Goal: Information Seeking & Learning: Check status

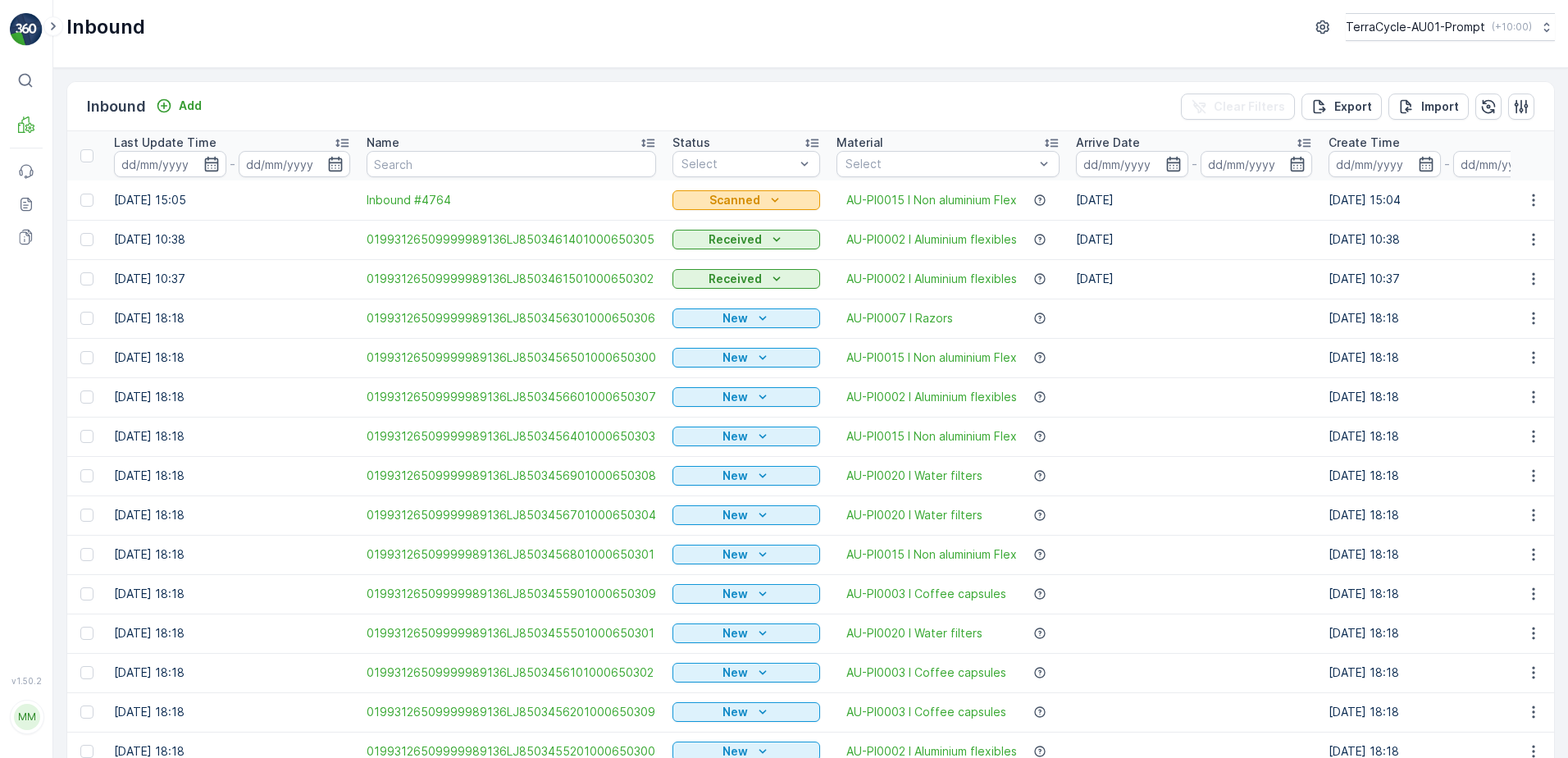
click at [760, 199] on div "Scanned" at bounding box center [746, 200] width 134 height 16
drag, startPoint x: 708, startPoint y: 270, endPoint x: 889, endPoint y: 197, distance: 195.2
click at [708, 269] on span "Received" at bounding box center [704, 271] width 53 height 16
click at [743, 230] on div "Scanned" at bounding box center [746, 226] width 128 height 13
click at [1174, 169] on icon "button" at bounding box center [1174, 163] width 16 height 16
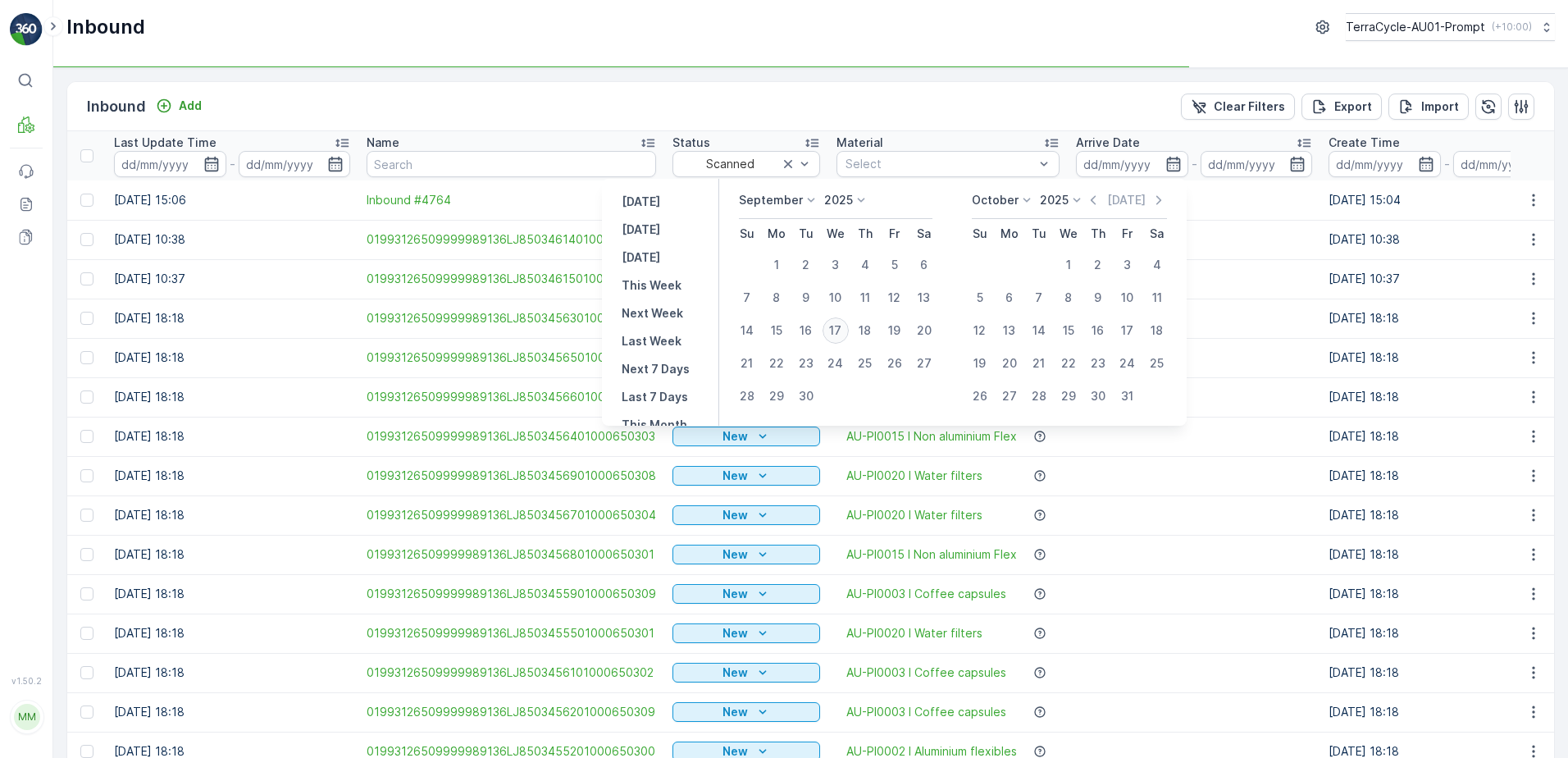
click at [842, 333] on div "17" at bounding box center [836, 331] width 26 height 26
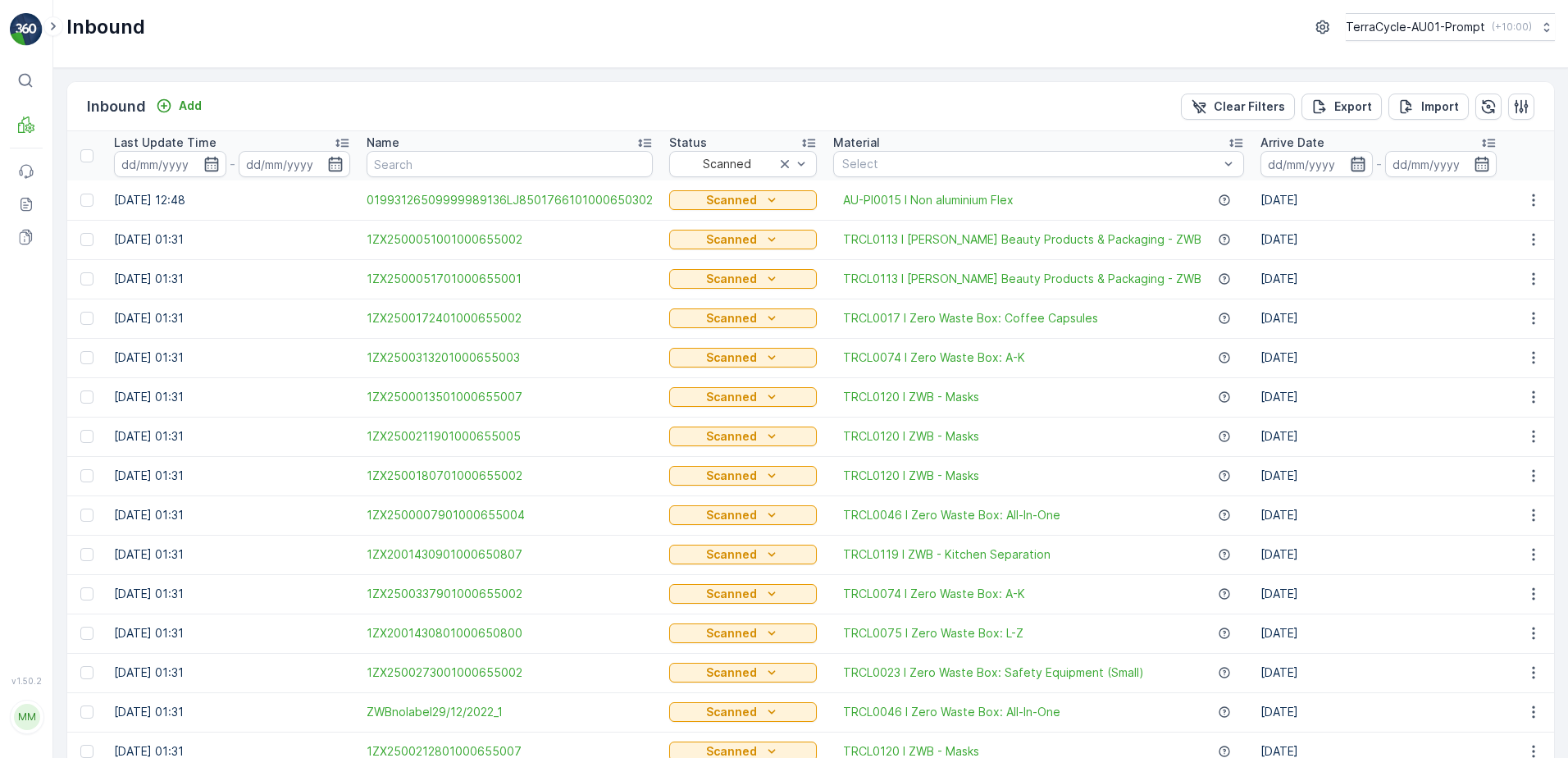
click at [1350, 161] on icon "button" at bounding box center [1358, 163] width 16 height 16
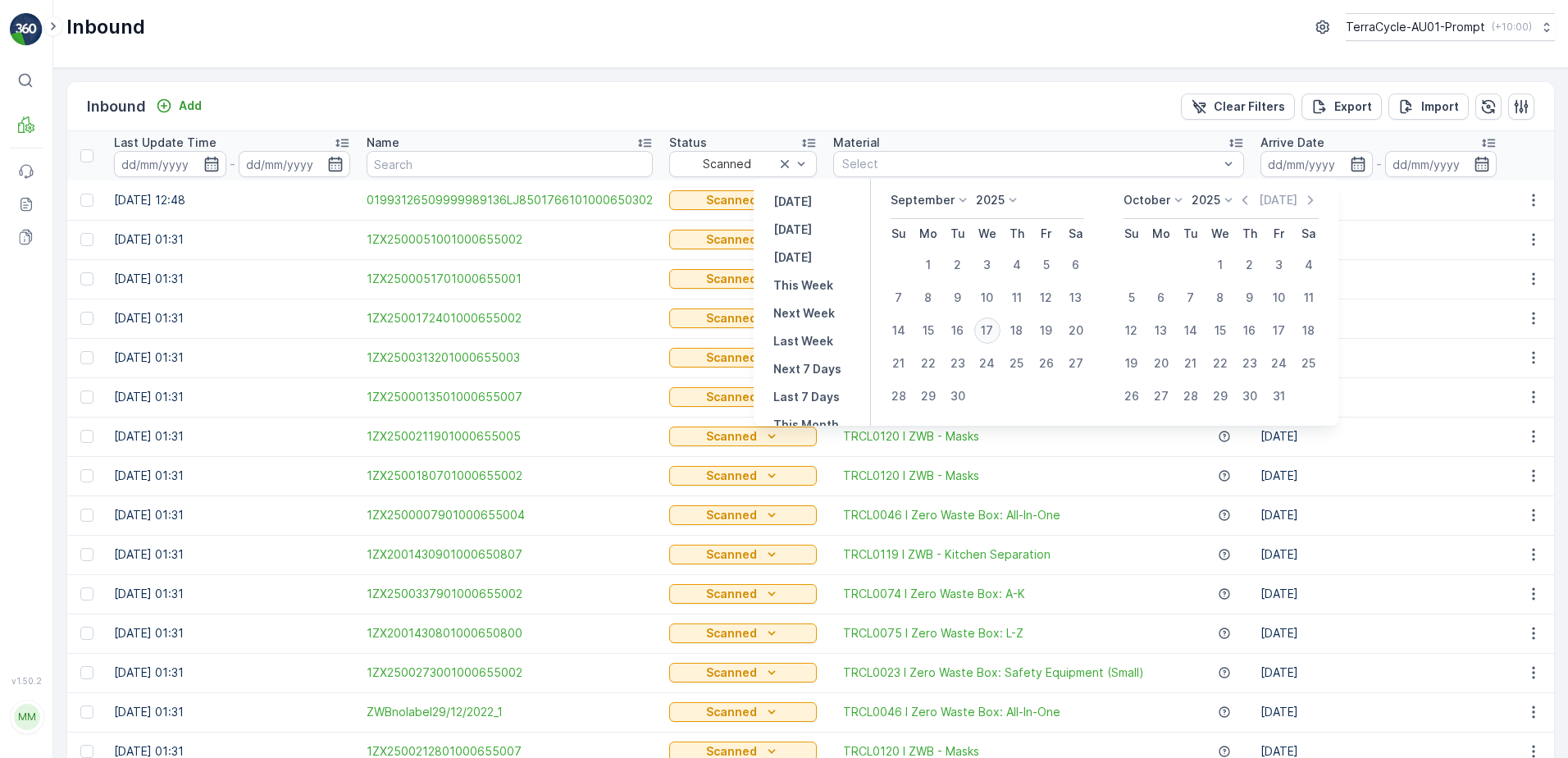
click at [987, 331] on div "17" at bounding box center [987, 331] width 26 height 26
type input "[DATE]"
click at [987, 331] on div "17" at bounding box center [987, 331] width 26 height 26
type input "[DATE]"
click at [1443, 540] on td "[DATE]" at bounding box center [1379, 555] width 253 height 40
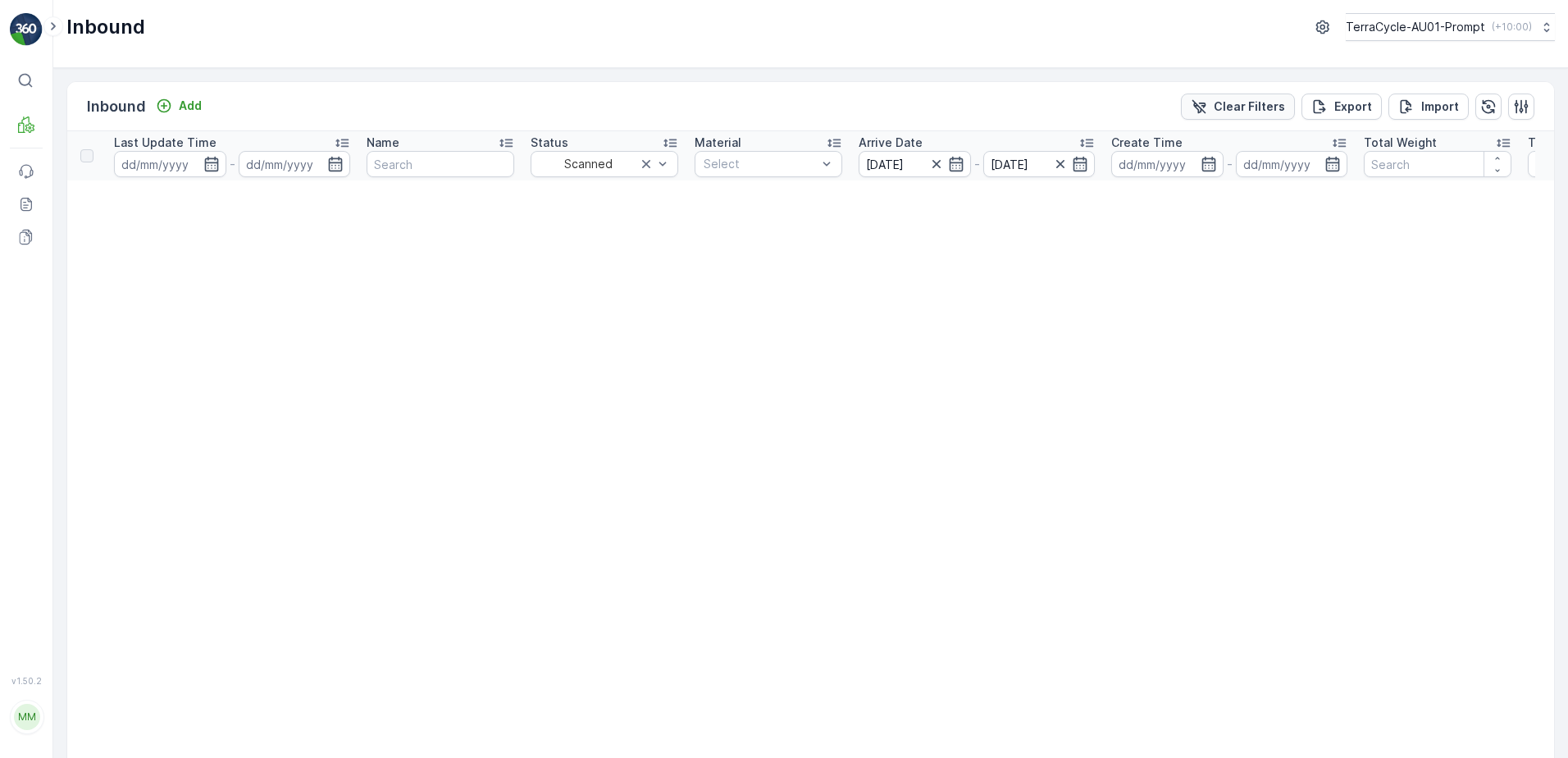
click at [1228, 110] on p "Clear Filters" at bounding box center [1250, 107] width 72 height 16
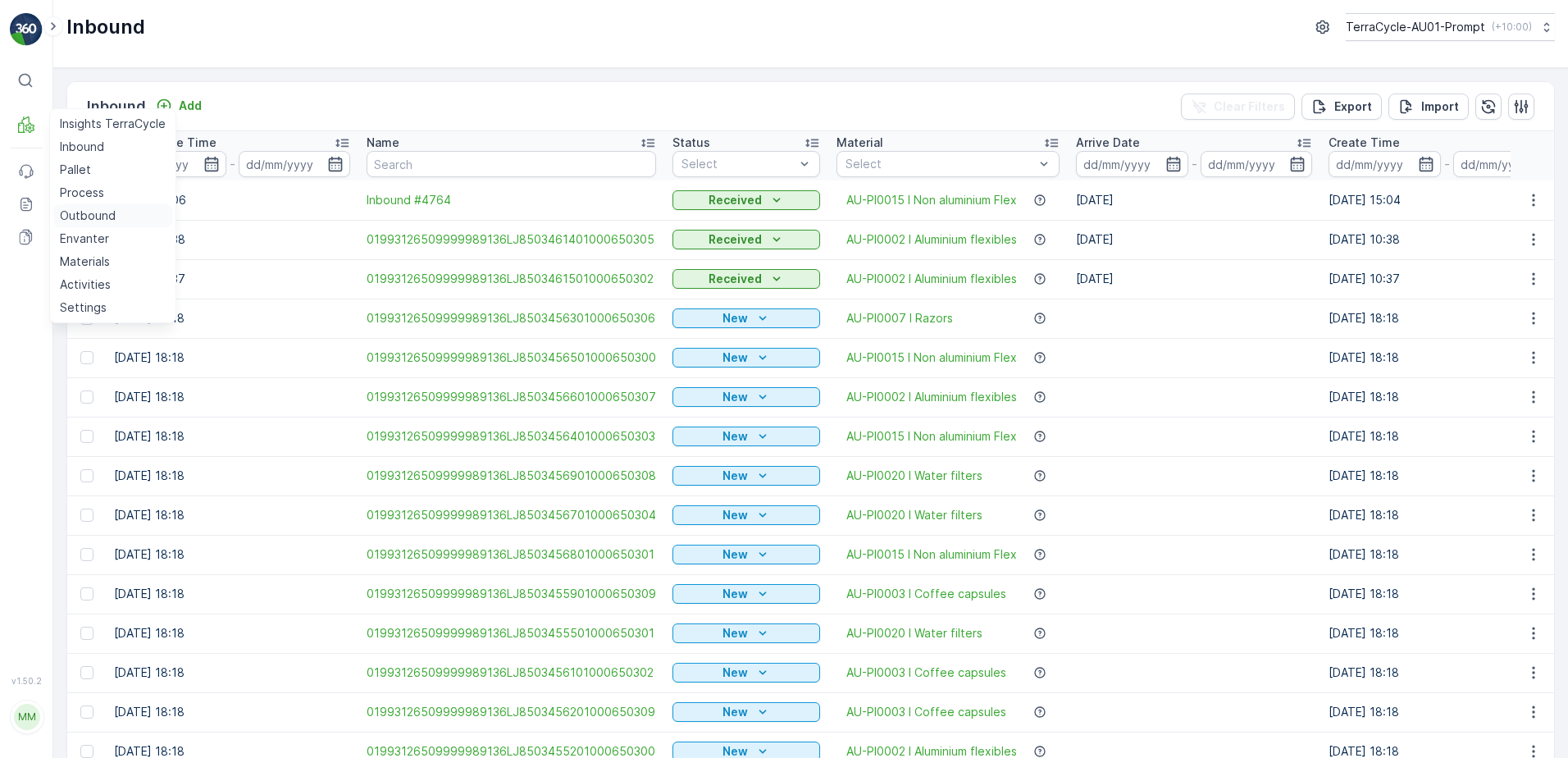
click at [105, 222] on p "Outbound" at bounding box center [88, 215] width 56 height 16
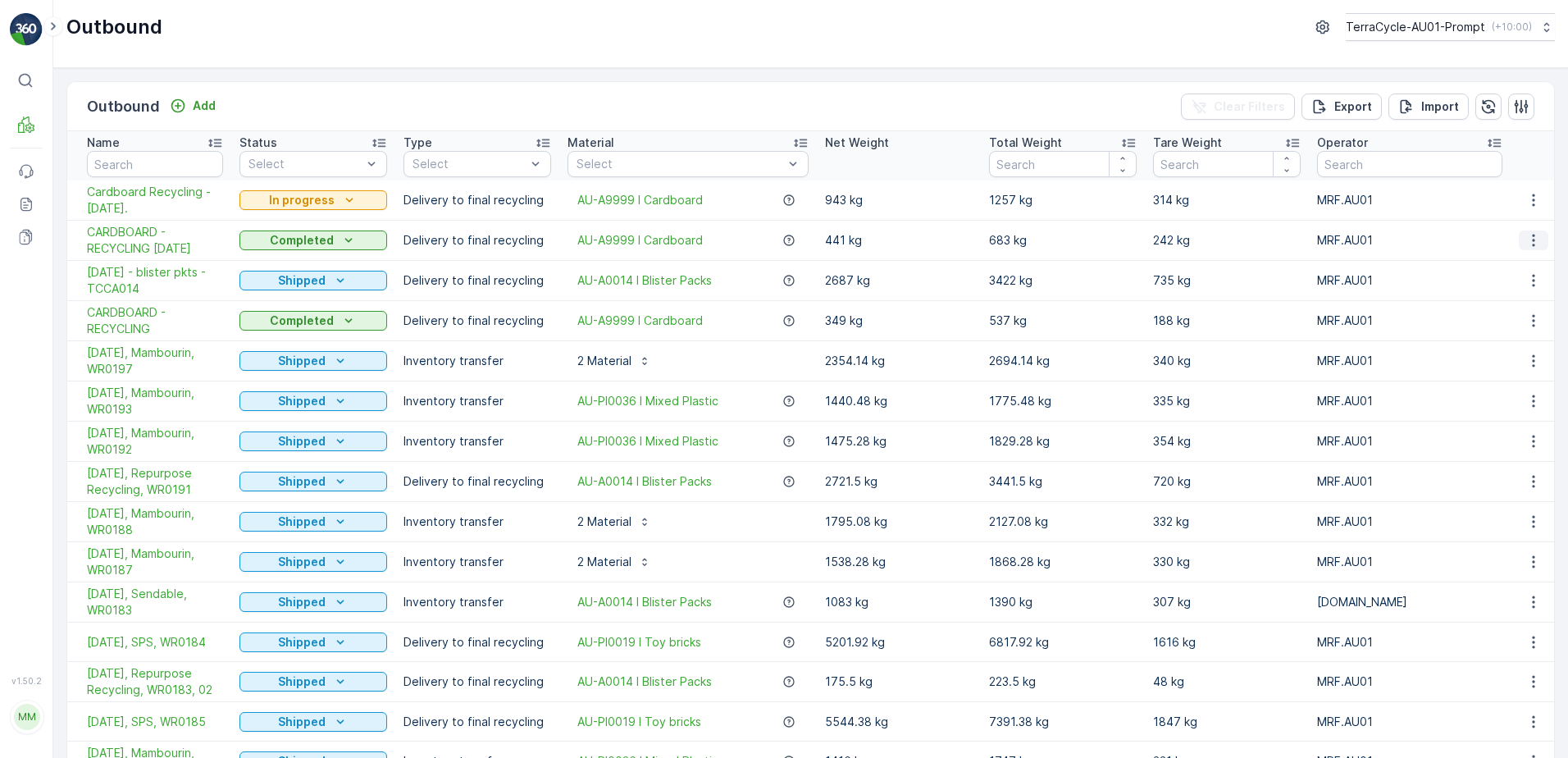
click at [1526, 242] on icon "button" at bounding box center [1534, 240] width 16 height 16
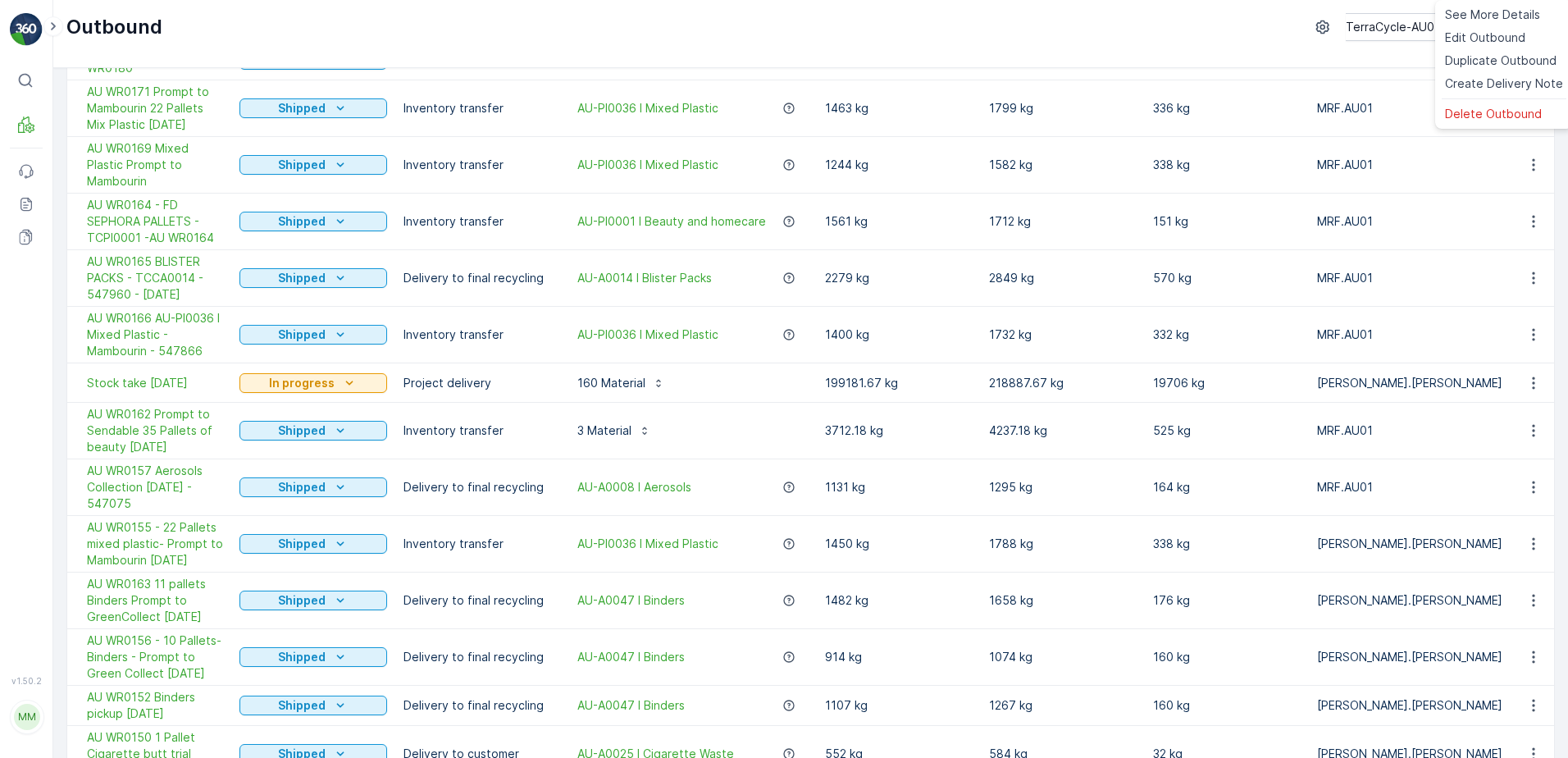
scroll to position [820, 0]
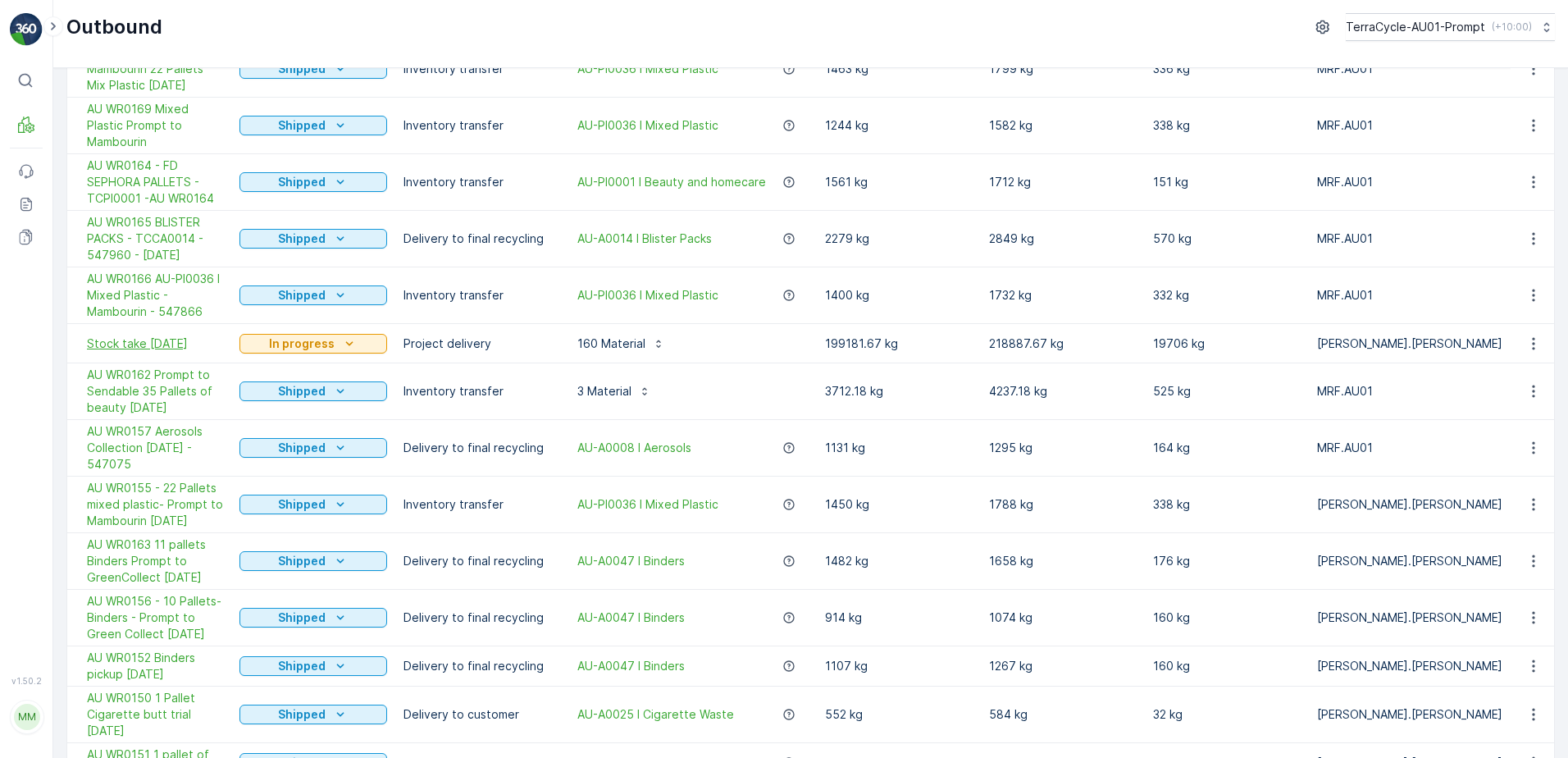
click at [166, 342] on span "Stock take [DATE]" at bounding box center [154, 344] width 136 height 16
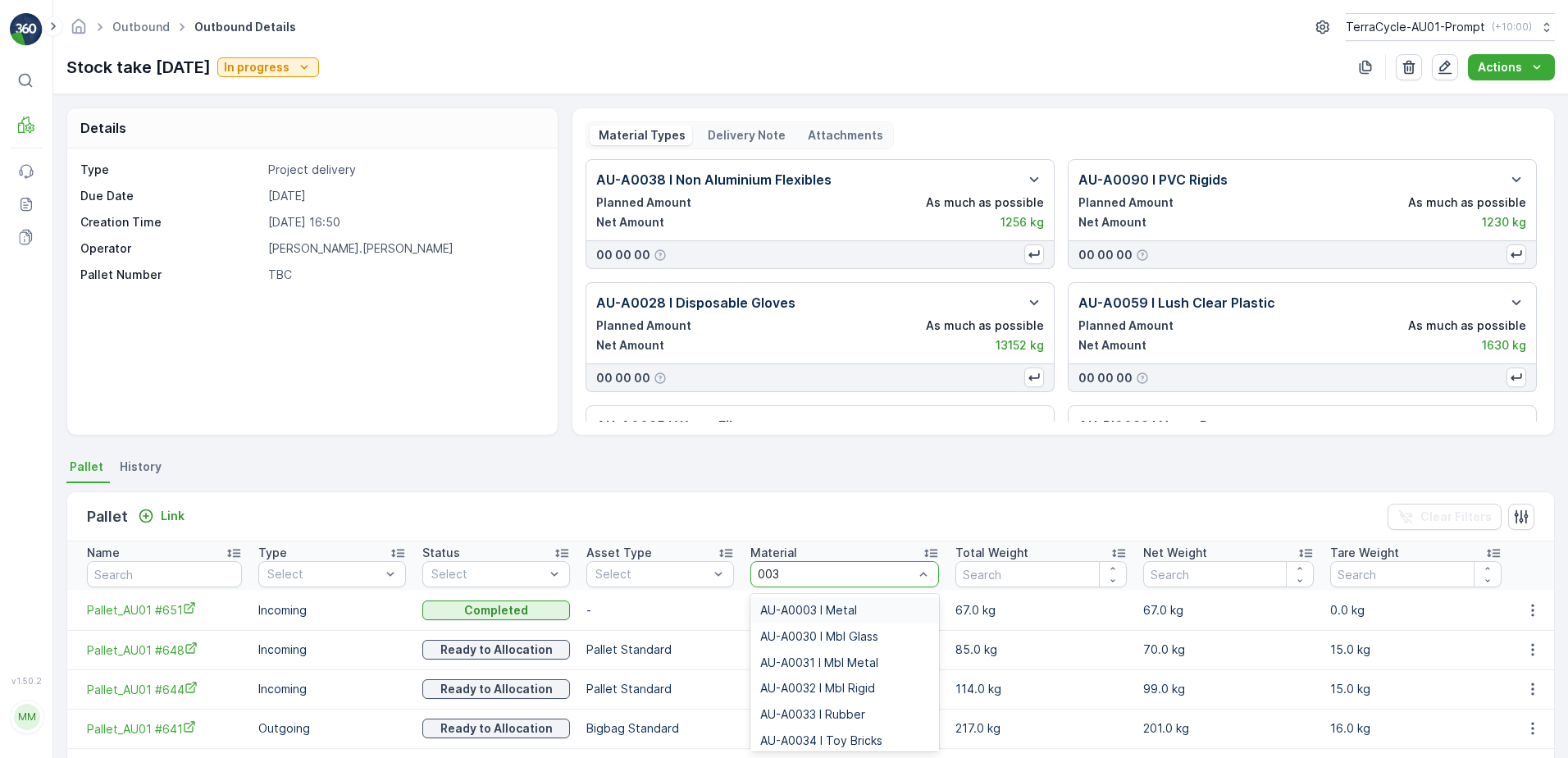
type input "0038"
click at [856, 635] on div "AU-PI0038 I PPE" at bounding box center [845, 635] width 169 height 13
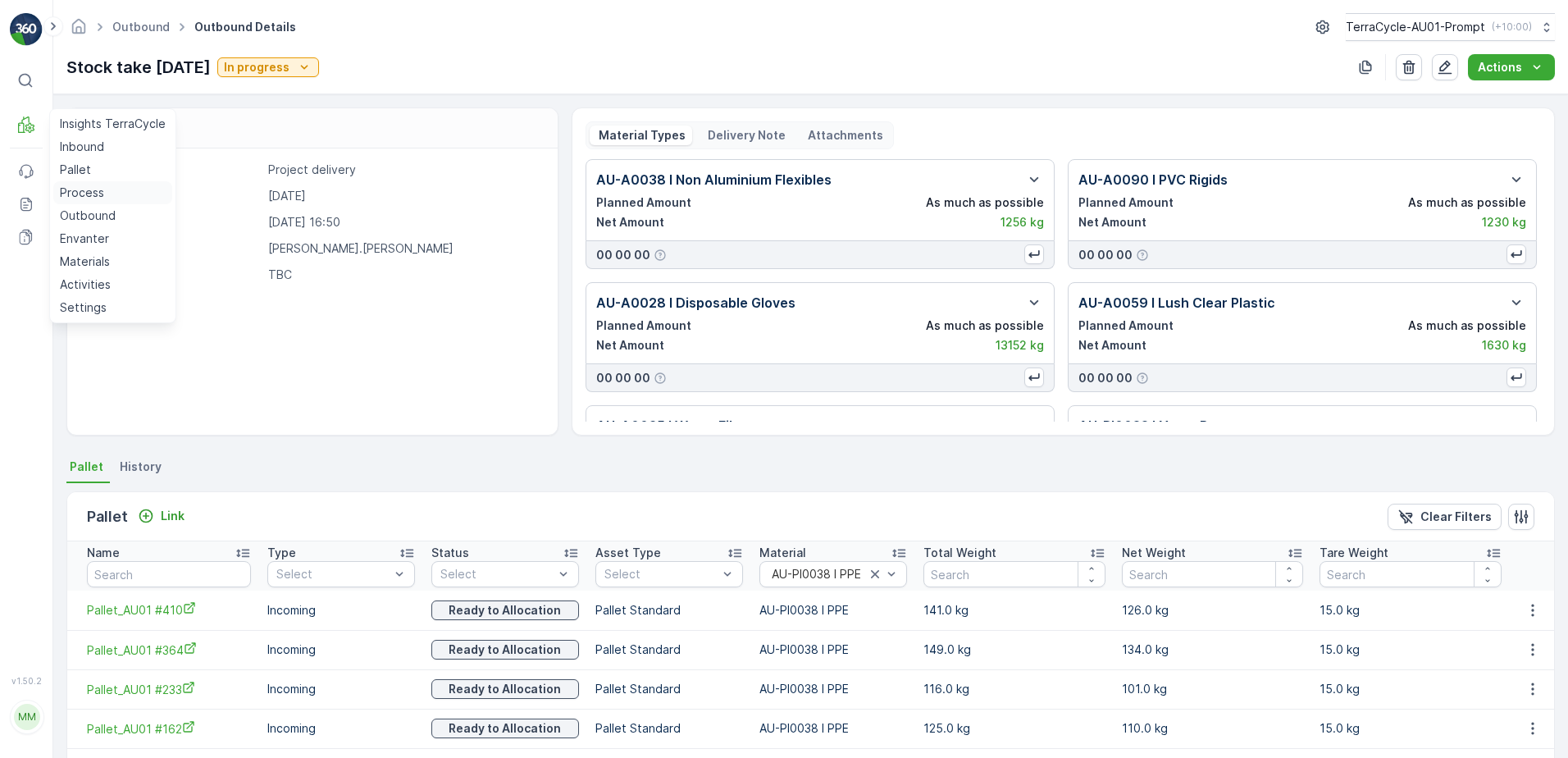
drag, startPoint x: 79, startPoint y: 149, endPoint x: 160, endPoint y: 187, distance: 89.5
click at [80, 149] on p "Inbound" at bounding box center [82, 146] width 44 height 16
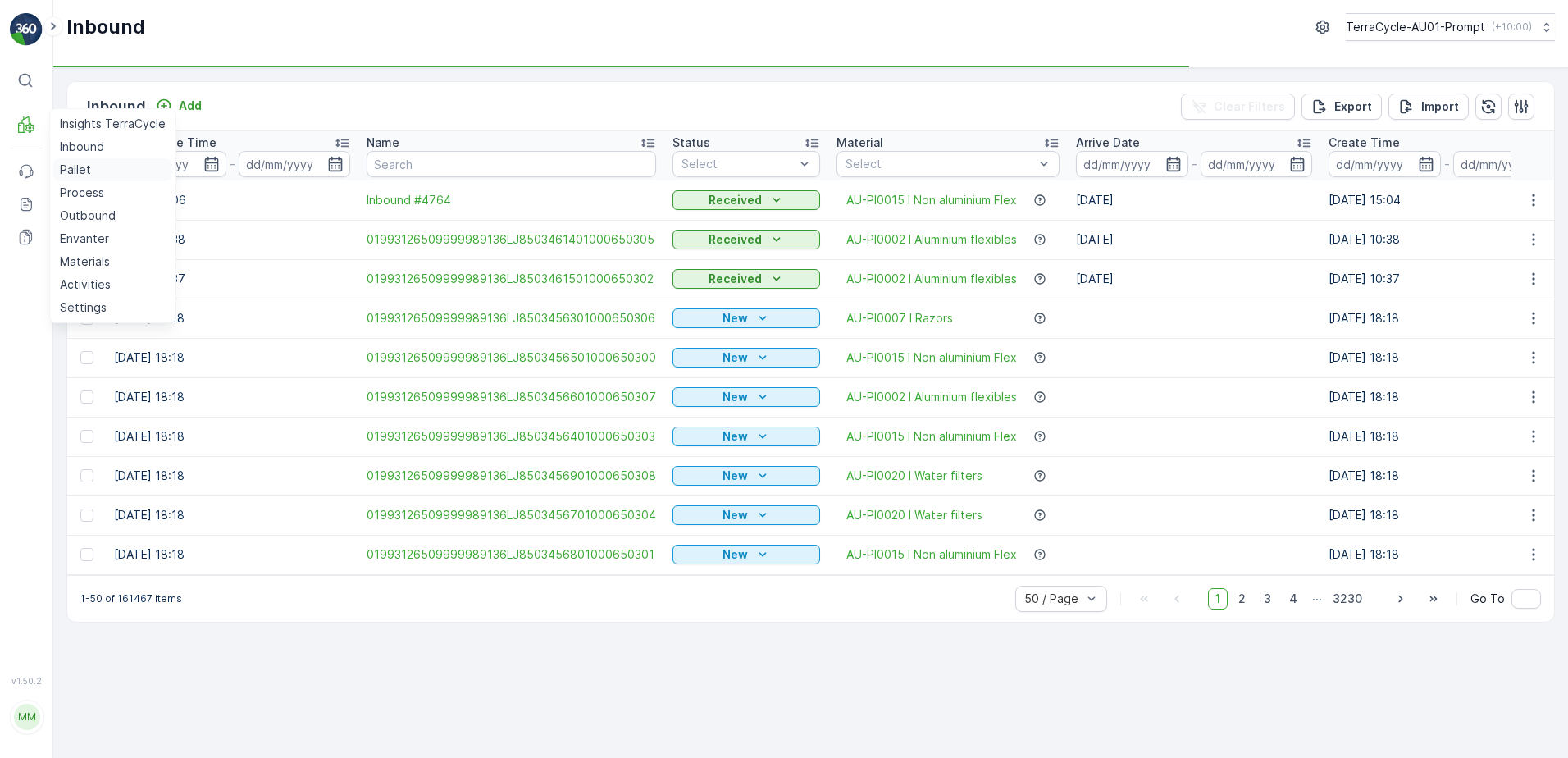
click at [79, 172] on p "Pallet" at bounding box center [75, 169] width 31 height 16
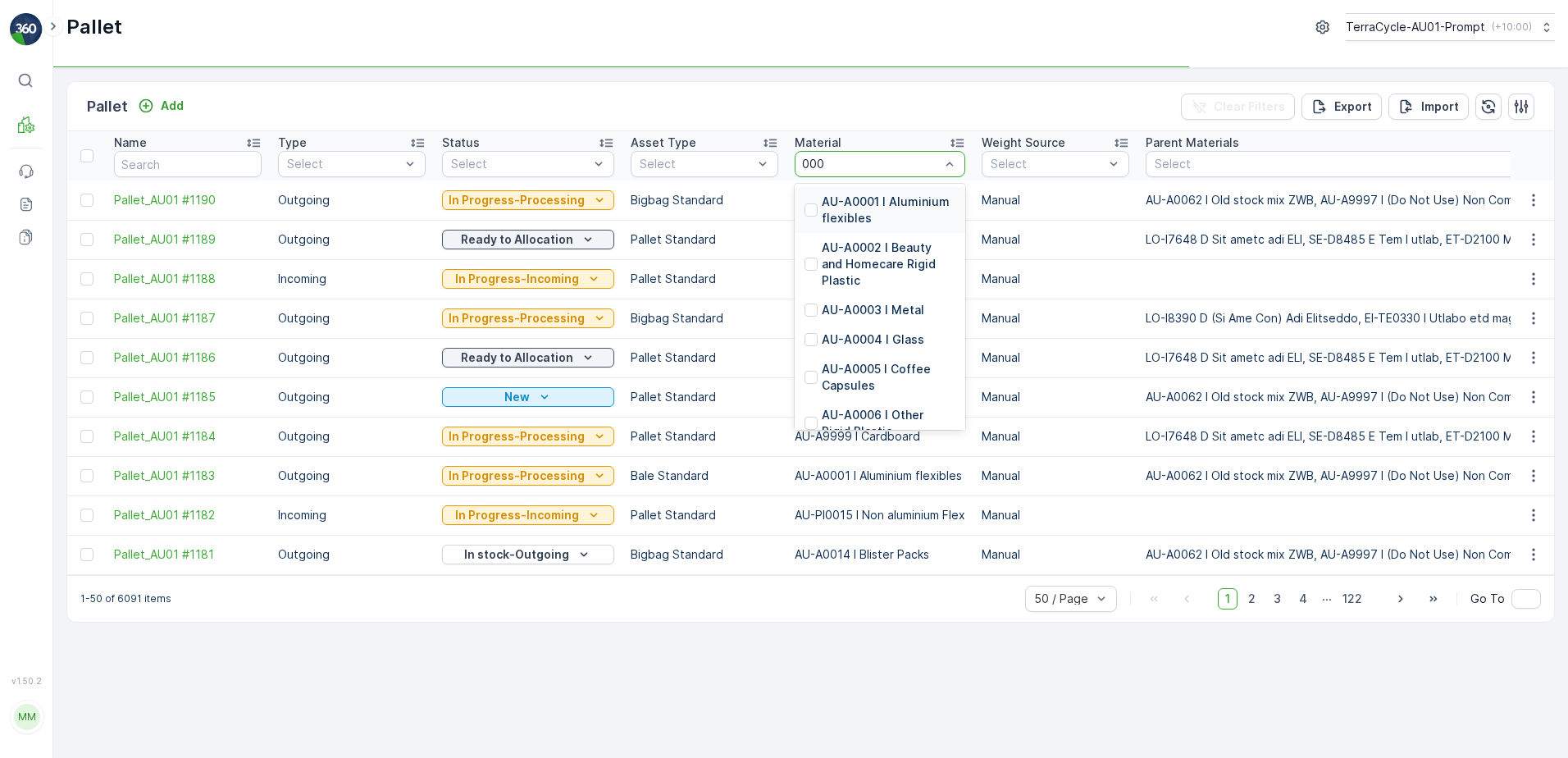
type input "0001"
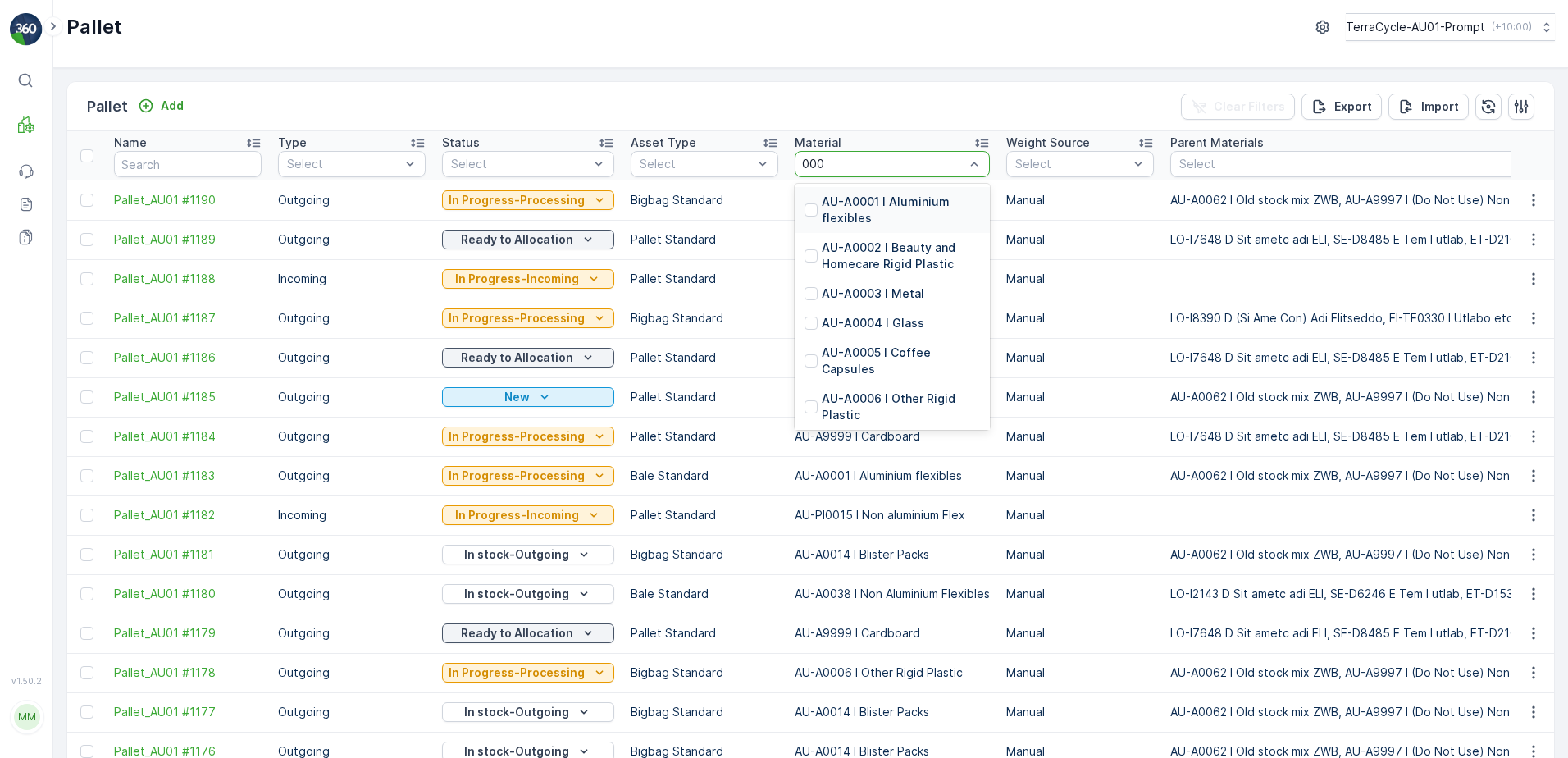
type input "0001"
click at [854, 201] on p "AU-A0001 I Aluminium flexibles" at bounding box center [901, 209] width 158 height 33
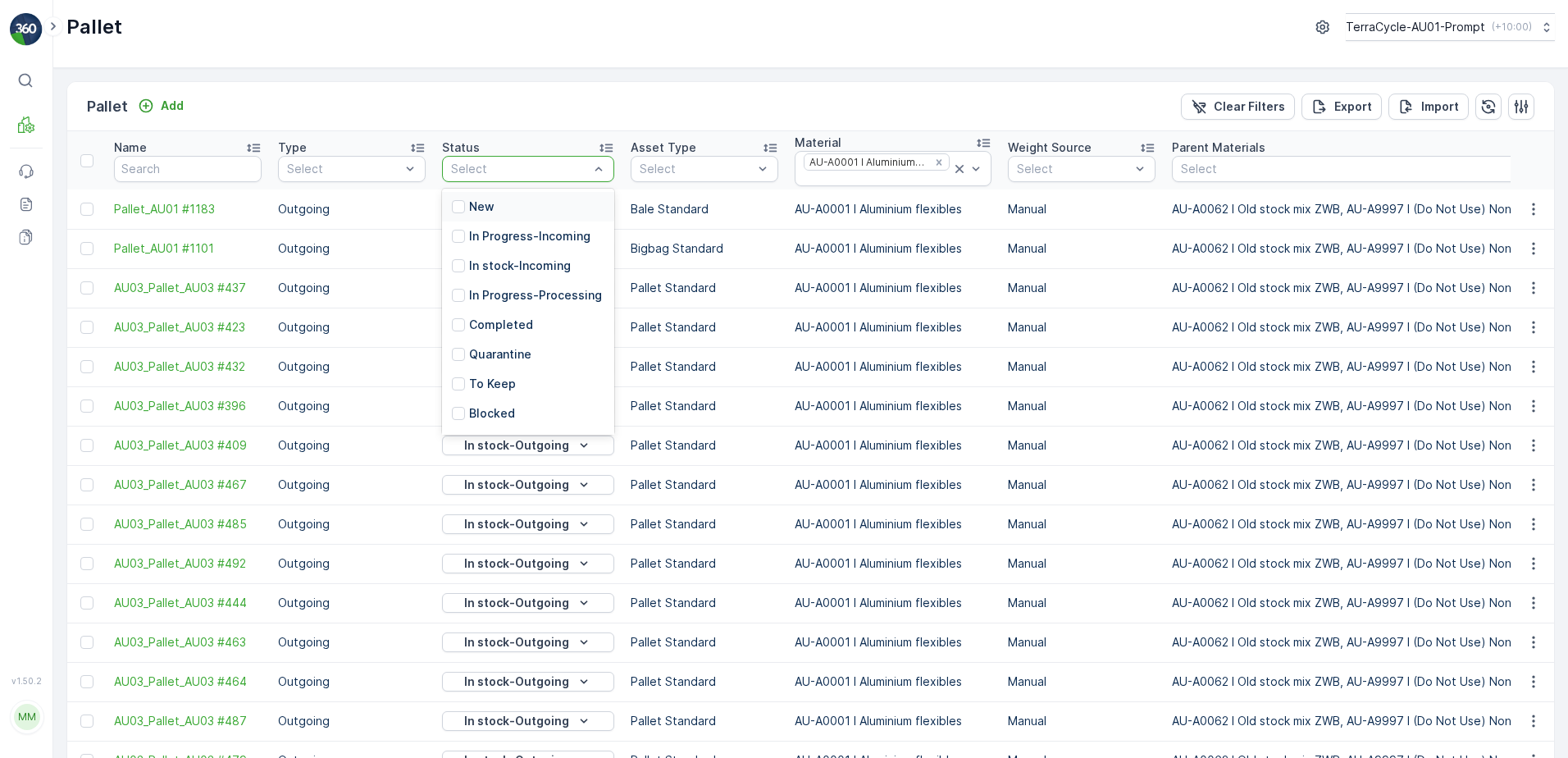
click at [490, 215] on div "New" at bounding box center [528, 207] width 172 height 30
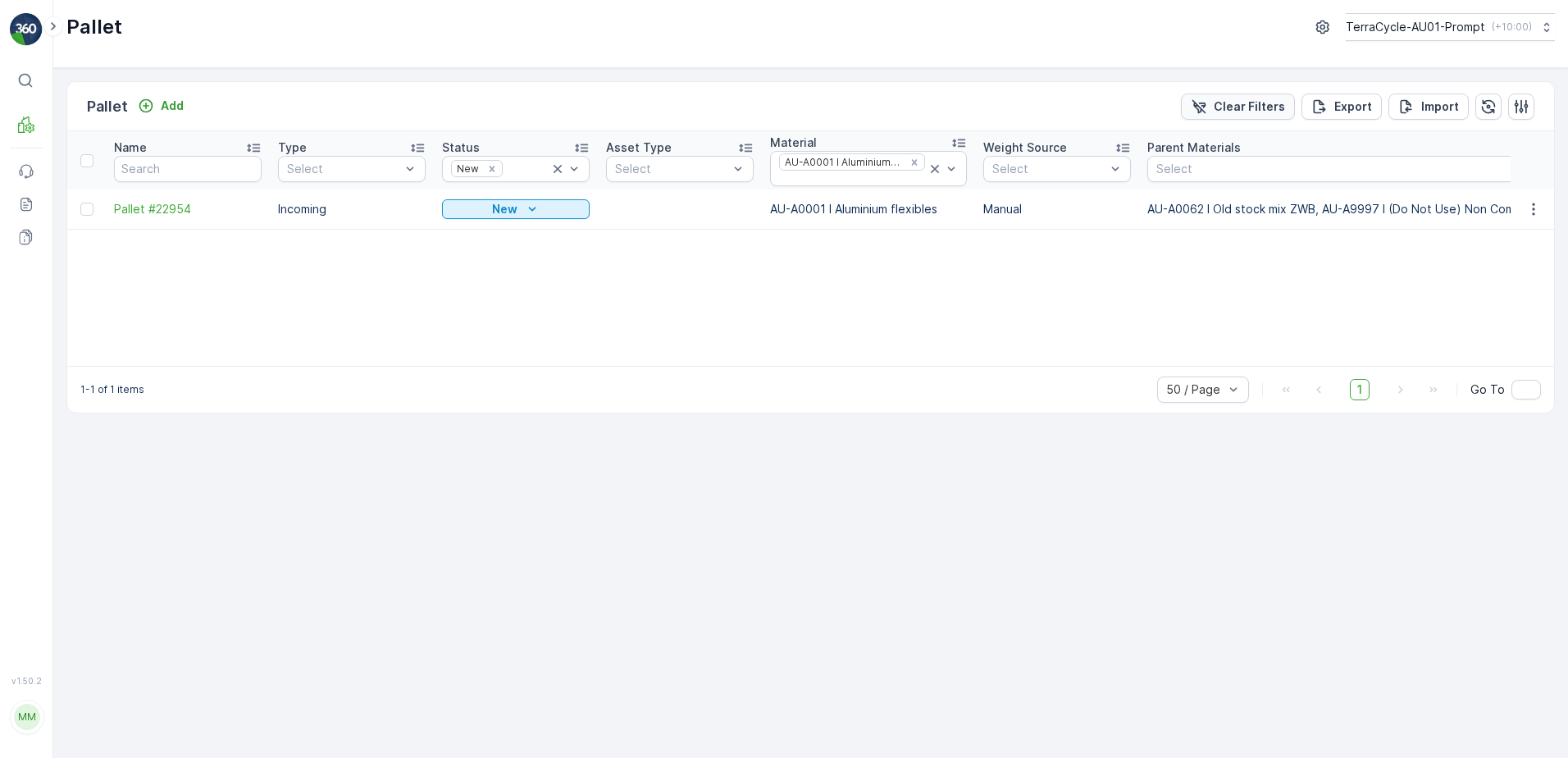
click at [1233, 105] on p "Clear Filters" at bounding box center [1250, 107] width 72 height 16
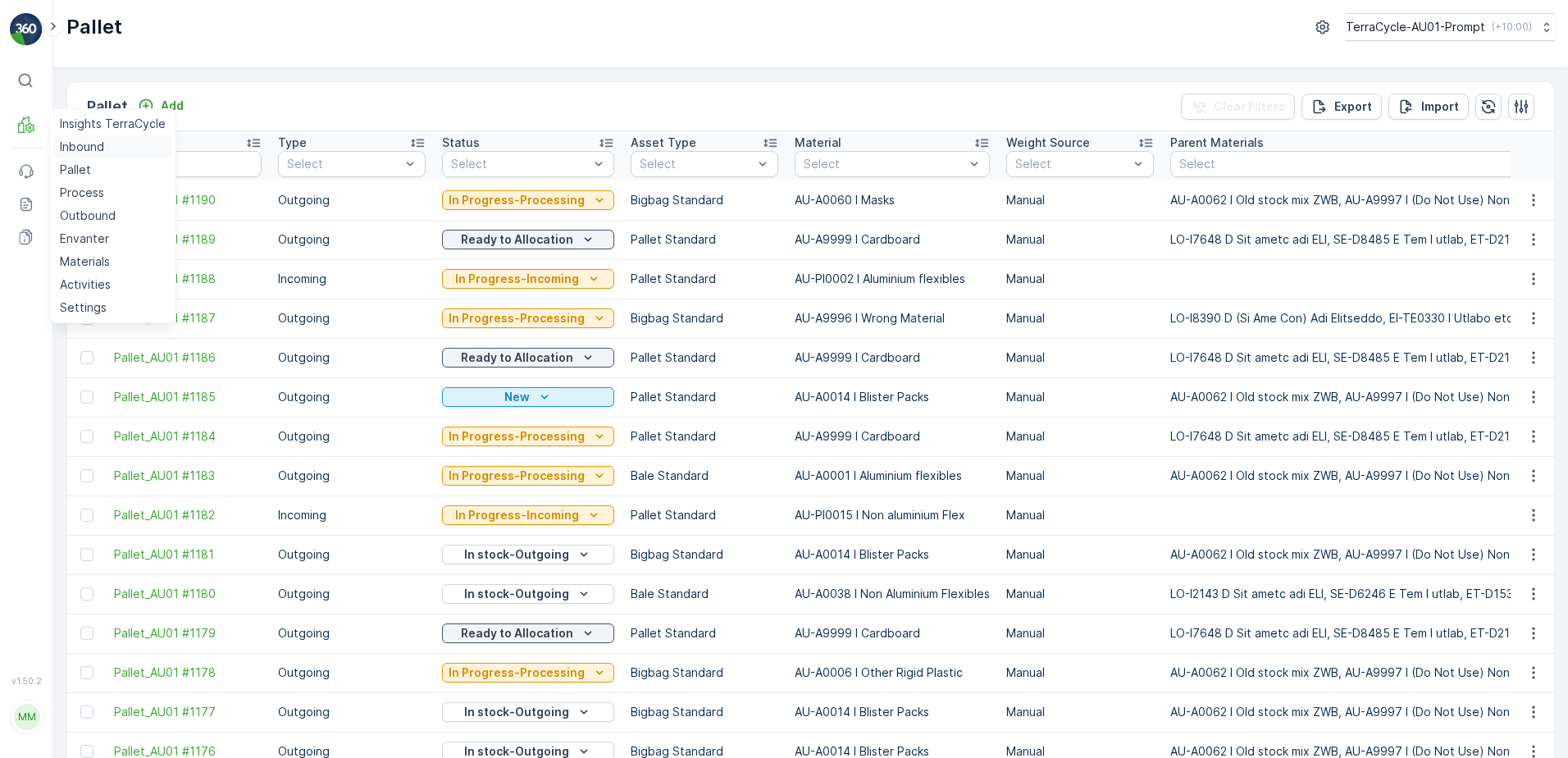
click at [63, 149] on p "Inbound" at bounding box center [82, 146] width 44 height 16
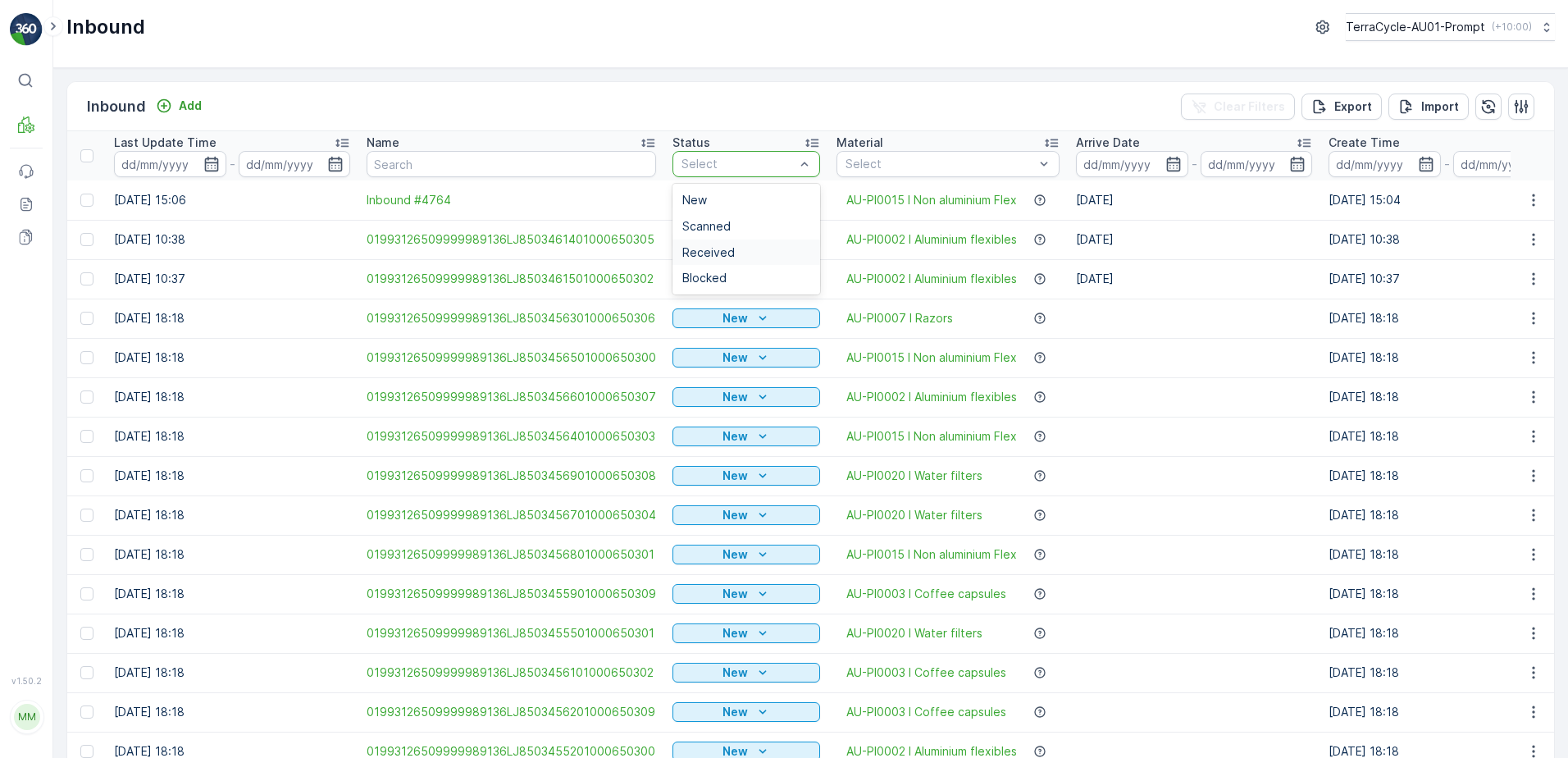
click at [727, 255] on span "Received" at bounding box center [708, 252] width 53 height 13
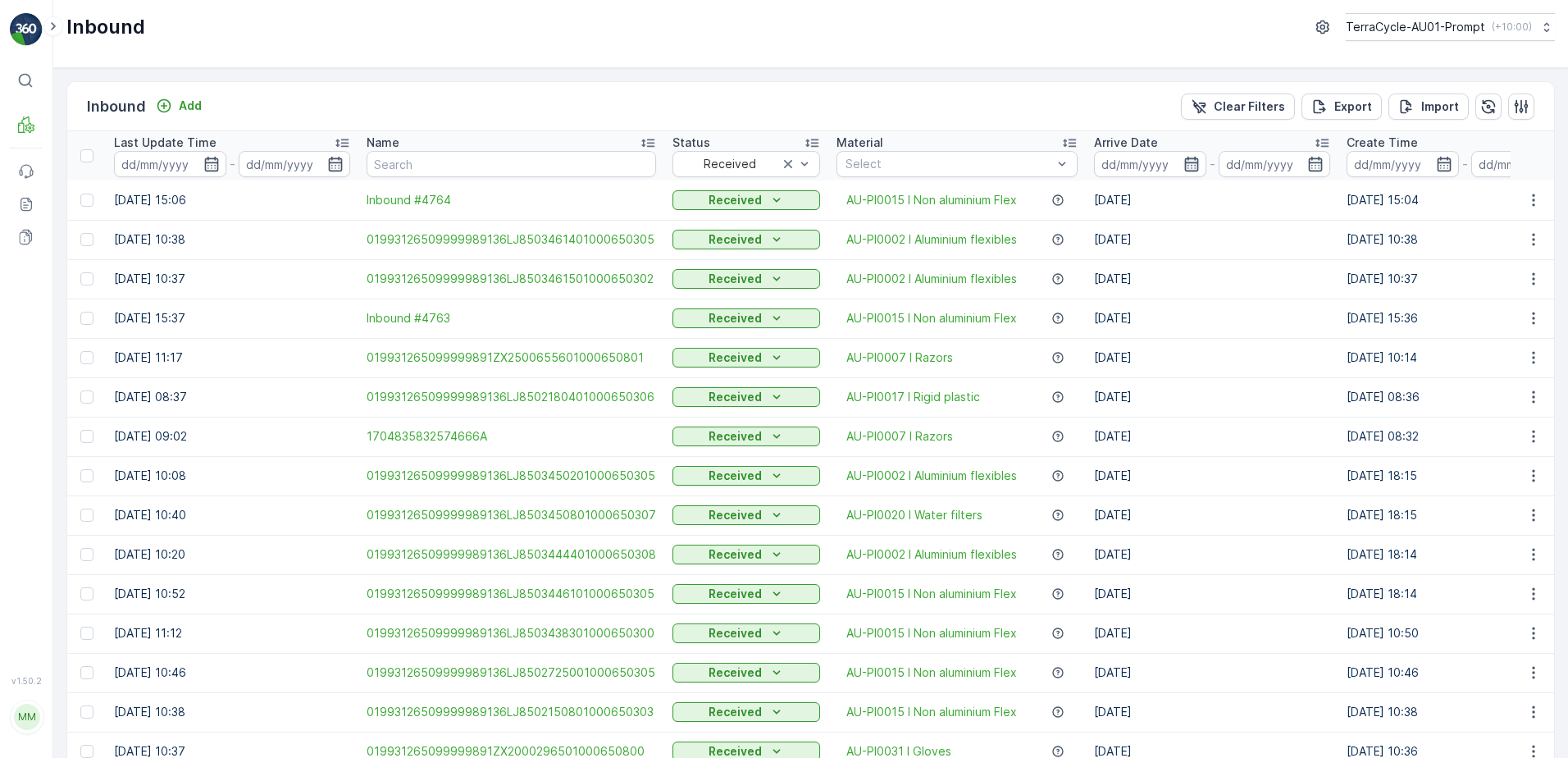
click at [1186, 165] on icon "button" at bounding box center [1191, 163] width 16 height 16
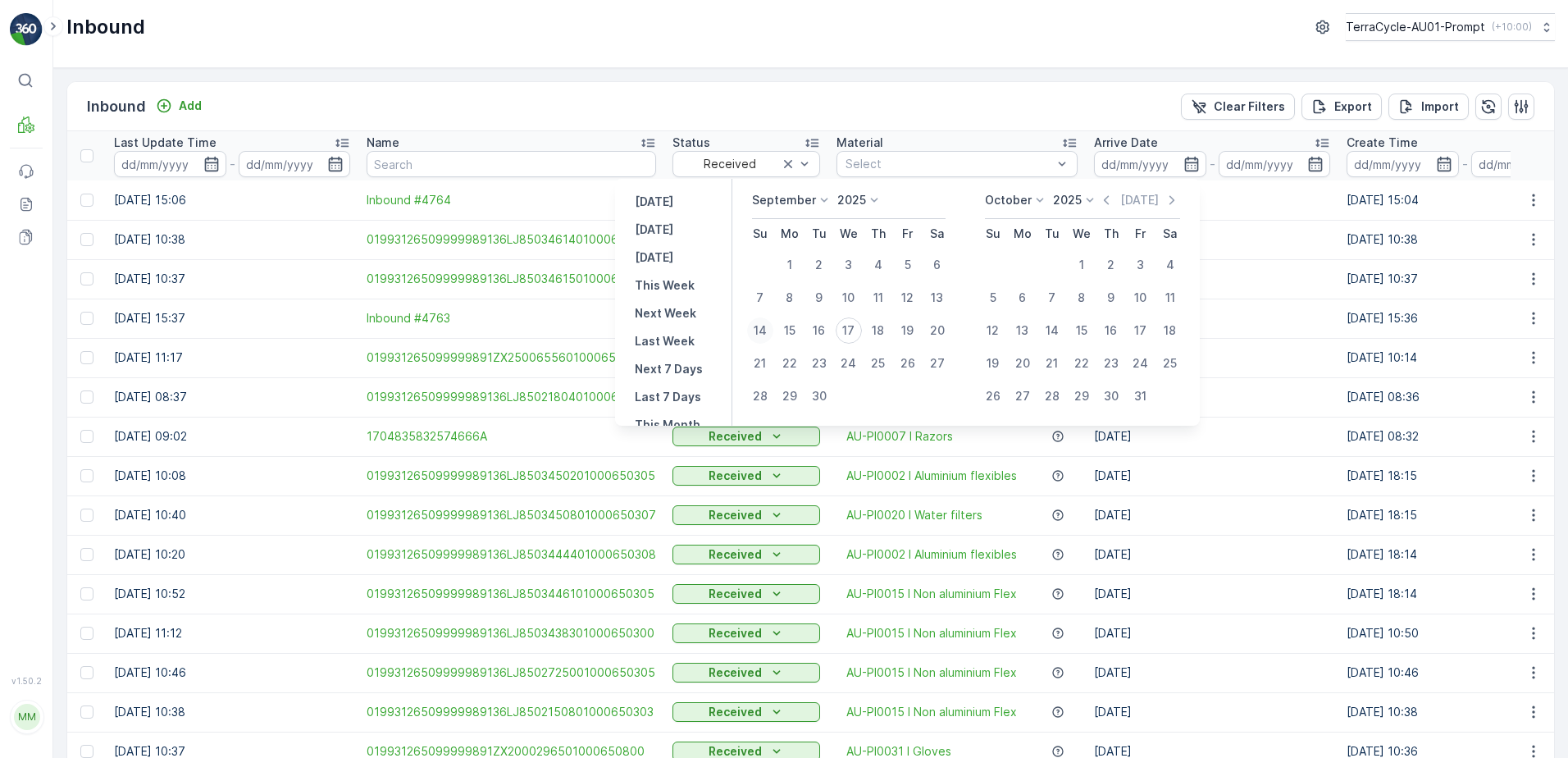
click at [761, 332] on div "14" at bounding box center [760, 331] width 26 height 26
type input "[DATE]"
click at [1189, 165] on icon "button" at bounding box center [1191, 163] width 16 height 16
type input "[DATE]"
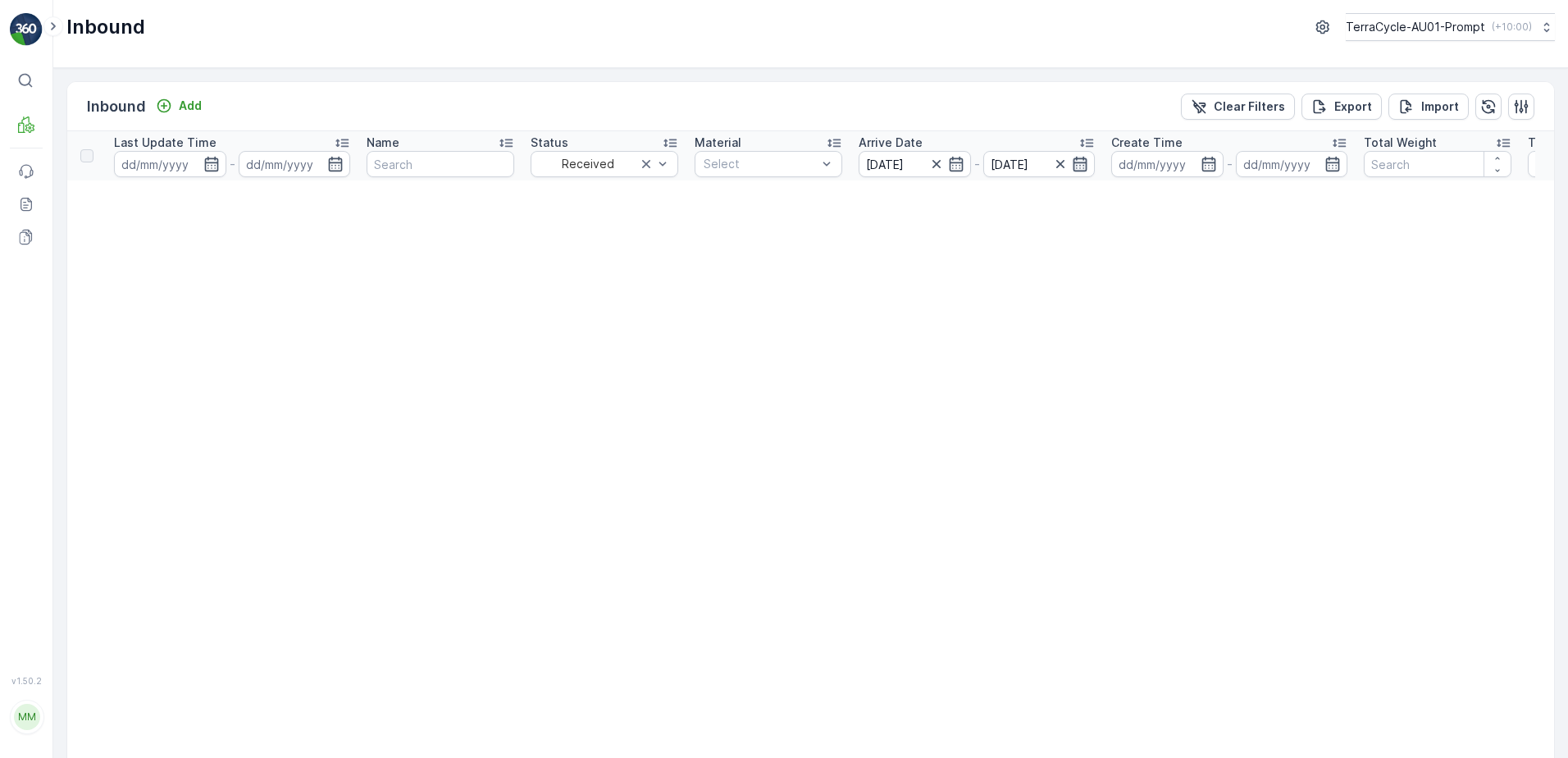
click at [1080, 167] on icon "button" at bounding box center [1080, 163] width 16 height 16
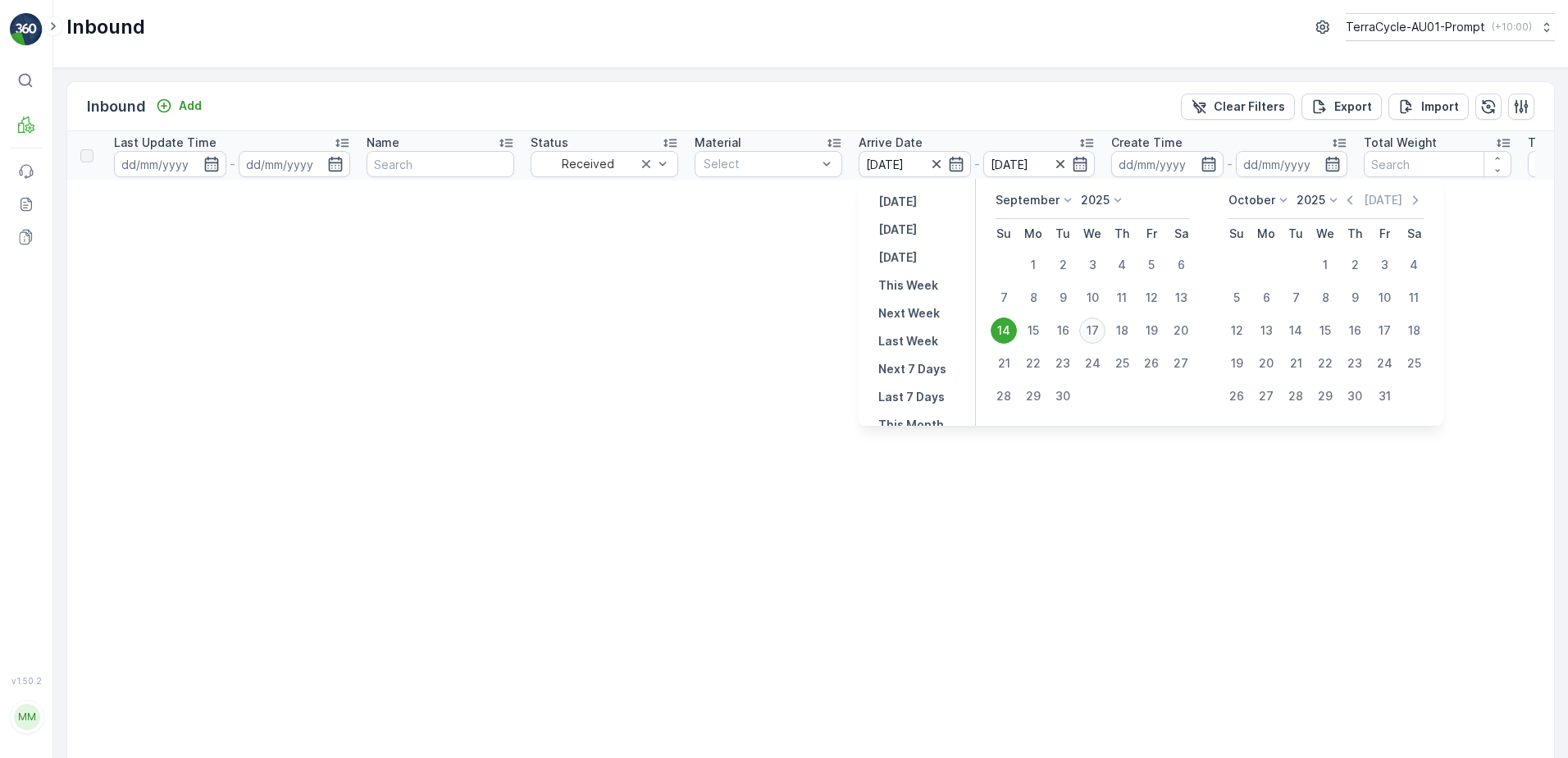
click at [1100, 332] on div "17" at bounding box center [1093, 331] width 26 height 26
type input "[DATE]"
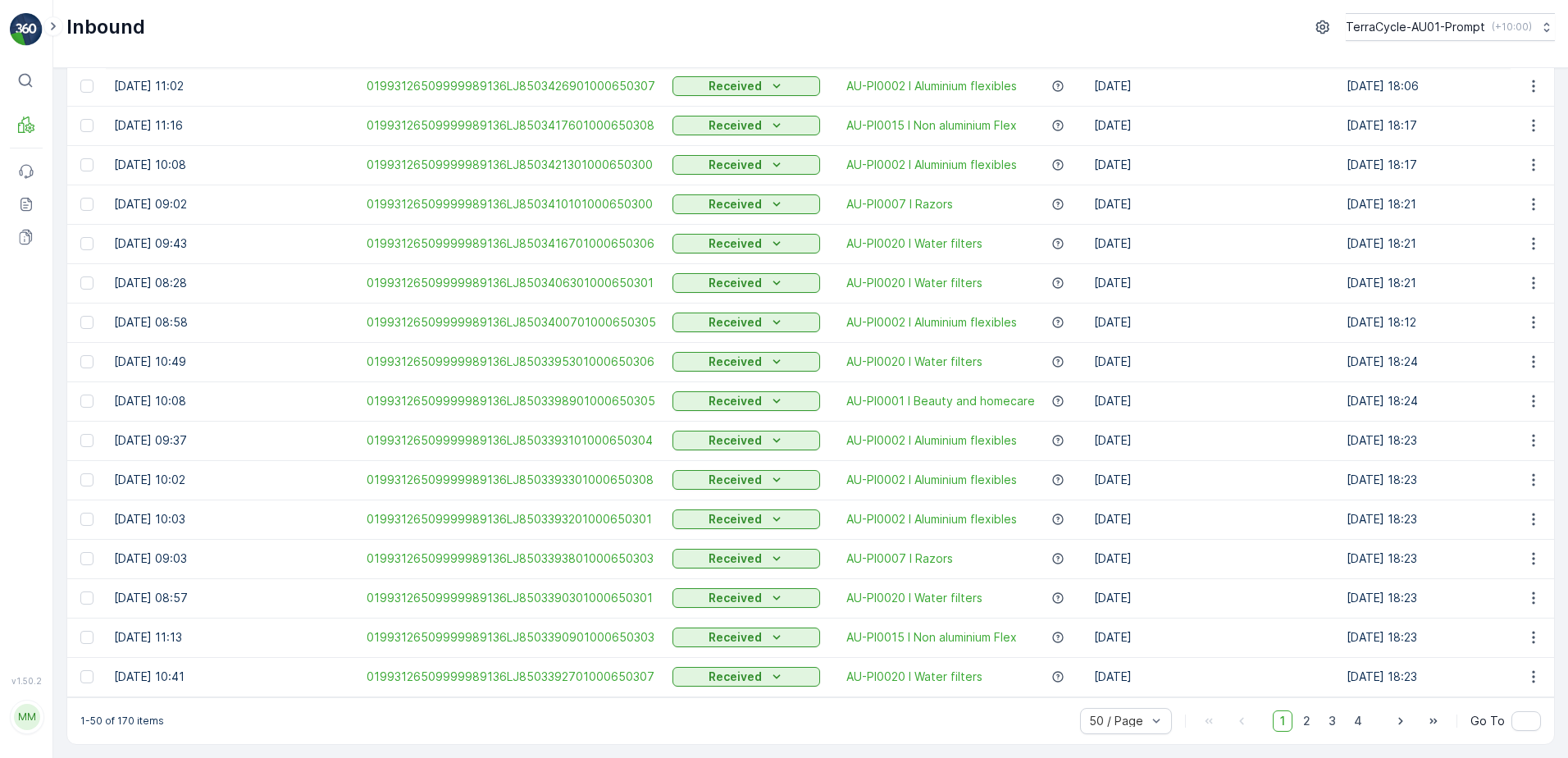
scroll to position [1461, 0]
